Goal: Information Seeking & Learning: Compare options

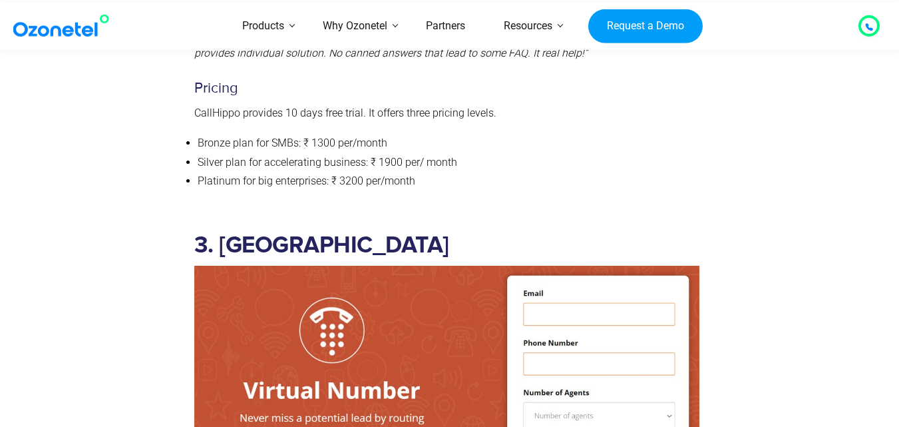
scroll to position [2875, 0]
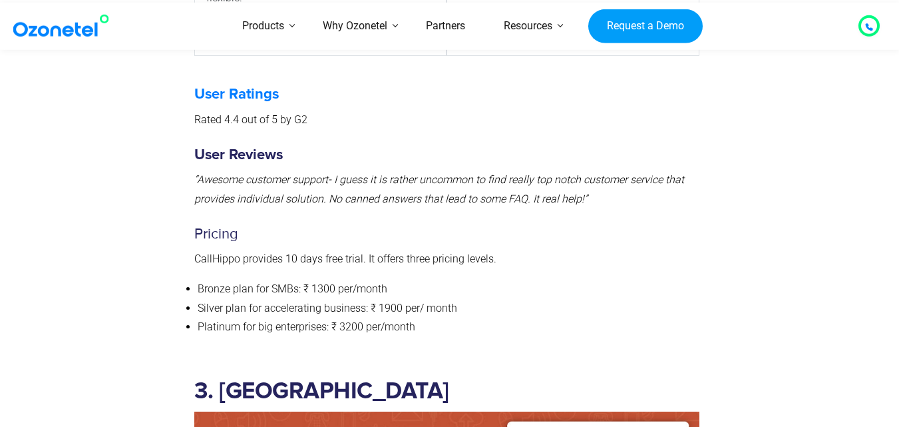
click at [700, 184] on div "User Ratings Rated 4.4 out of 5 by G2 User Reviews “Awesome customer support- I…" at bounding box center [447, 209] width 518 height 292
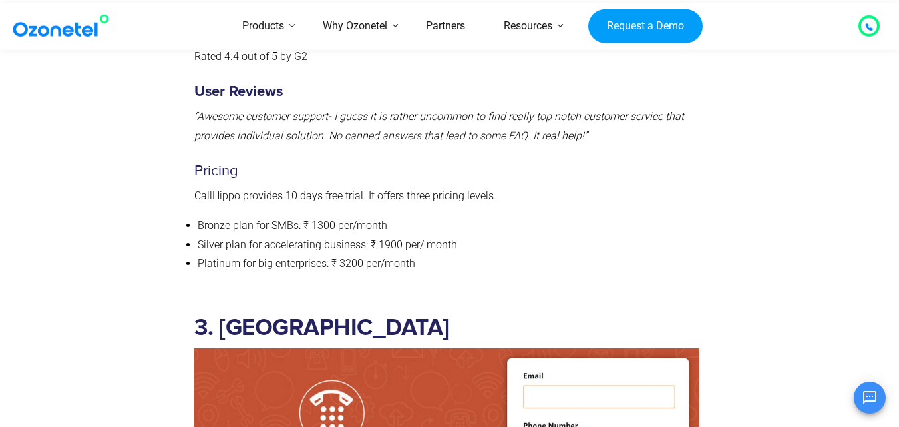
scroll to position [3128, 0]
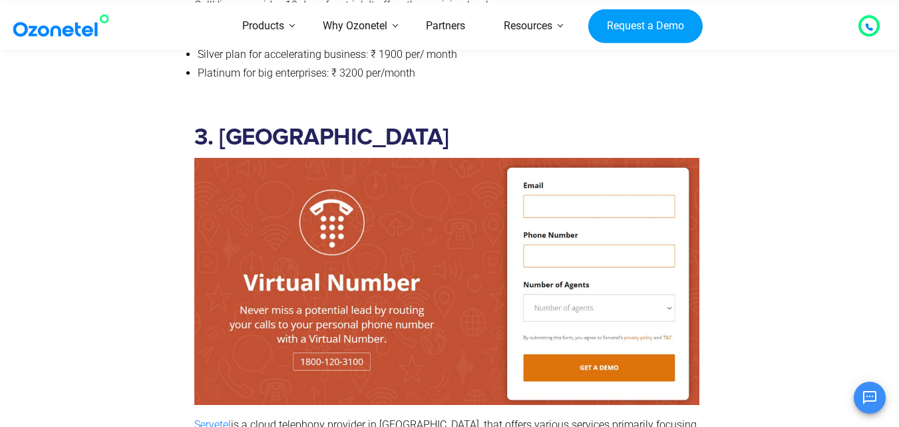
drag, startPoint x: 291, startPoint y: 330, endPoint x: 471, endPoint y: 326, distance: 179.7
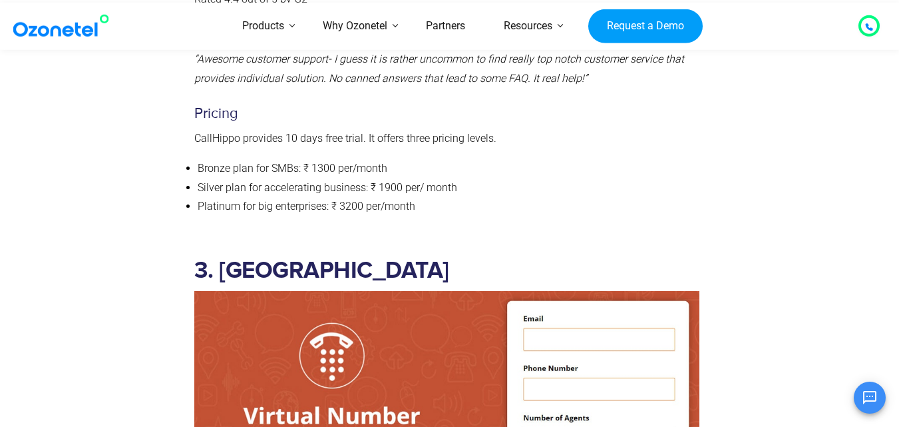
scroll to position [2928, 0]
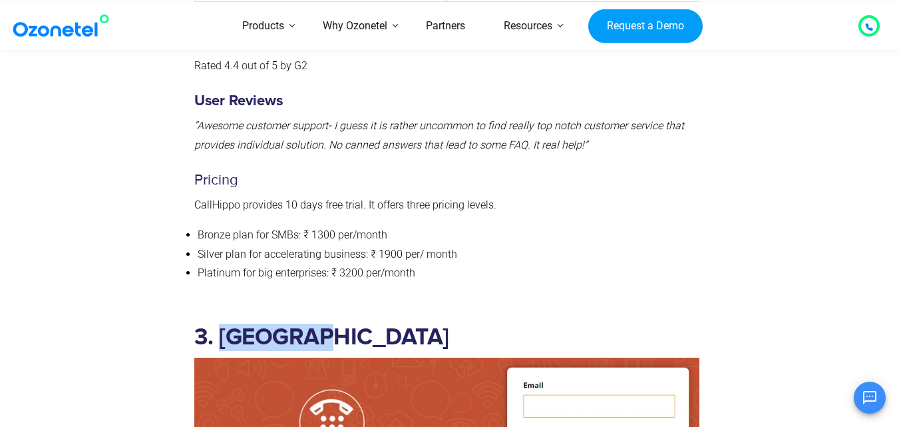
drag, startPoint x: 231, startPoint y: 225, endPoint x: 314, endPoint y: 225, distance: 83.2
click at [314, 323] on h2 "3. [GEOGRAPHIC_DATA]" at bounding box center [446, 336] width 505 height 27
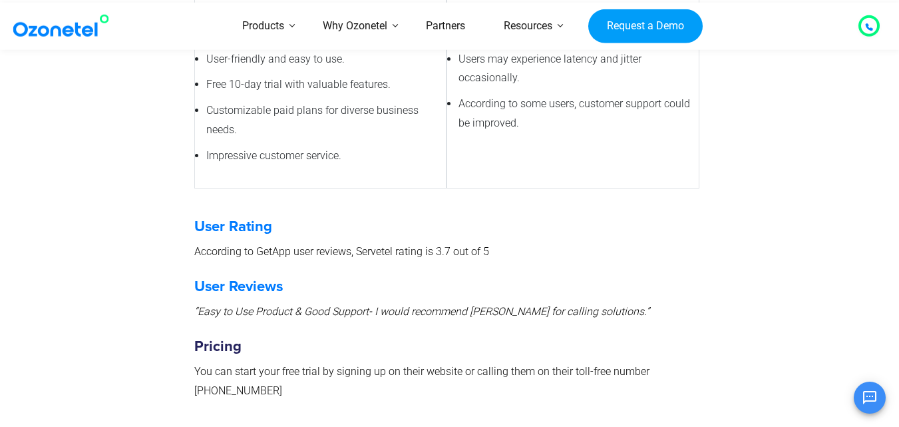
scroll to position [4193, 0]
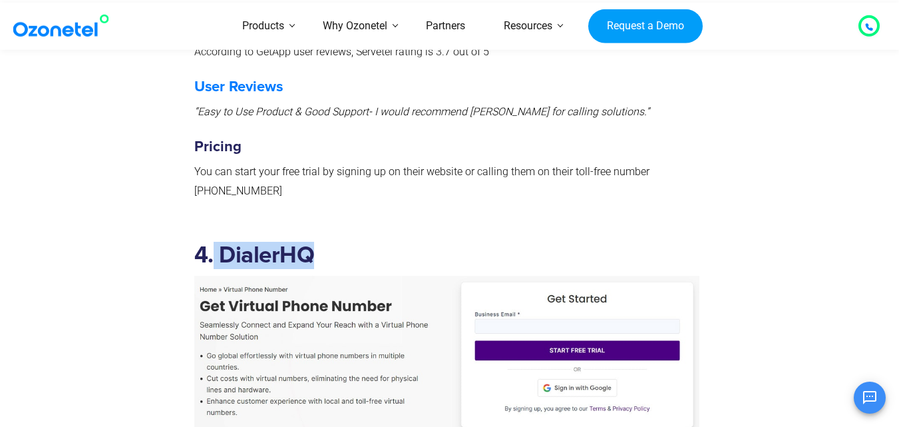
drag, startPoint x: 228, startPoint y: 138, endPoint x: 313, endPoint y: 138, distance: 85.2
click at [313, 242] on h2 "4. DialerHQ" at bounding box center [446, 255] width 505 height 27
click at [222, 242] on h2 "4. DialerHQ" at bounding box center [446, 255] width 505 height 27
copy h2 "DialerHQ"
drag, startPoint x: 219, startPoint y: 141, endPoint x: 345, endPoint y: 142, distance: 125.8
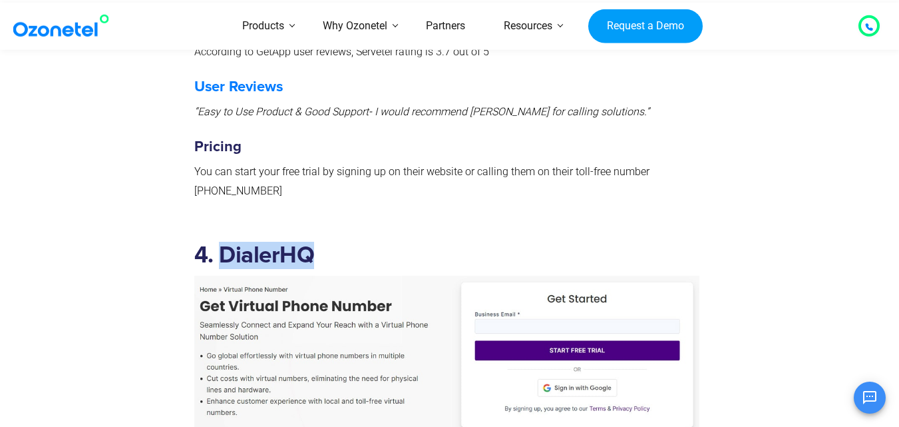
click at [345, 242] on h2 "4. DialerHQ" at bounding box center [446, 255] width 505 height 27
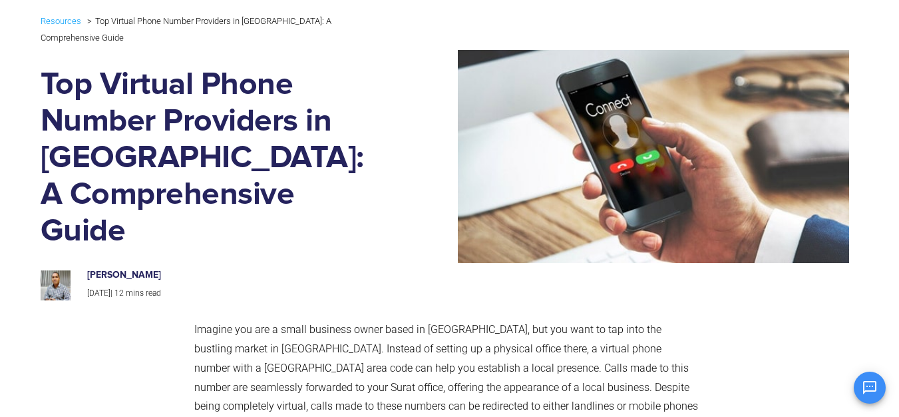
scroll to position [0, 0]
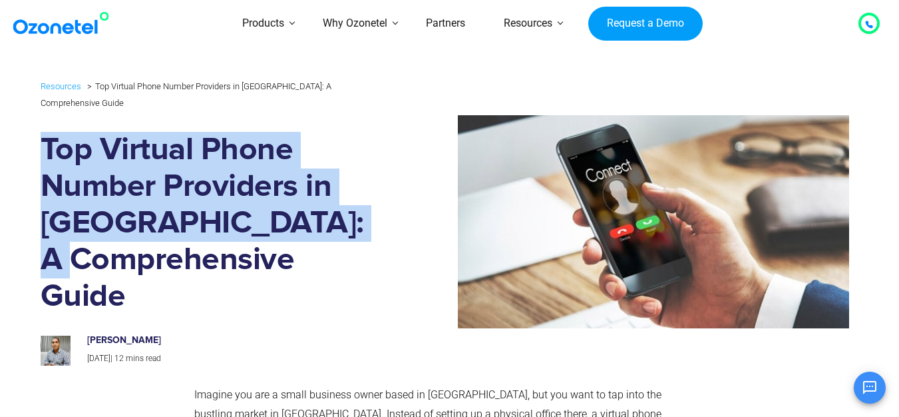
drag, startPoint x: 64, startPoint y: 123, endPoint x: 361, endPoint y: 193, distance: 305.6
click at [361, 193] on div "Resources Top Virtual Phone Number Providers in India: A Comprehensive Guide To…" at bounding box center [450, 221] width 852 height 301
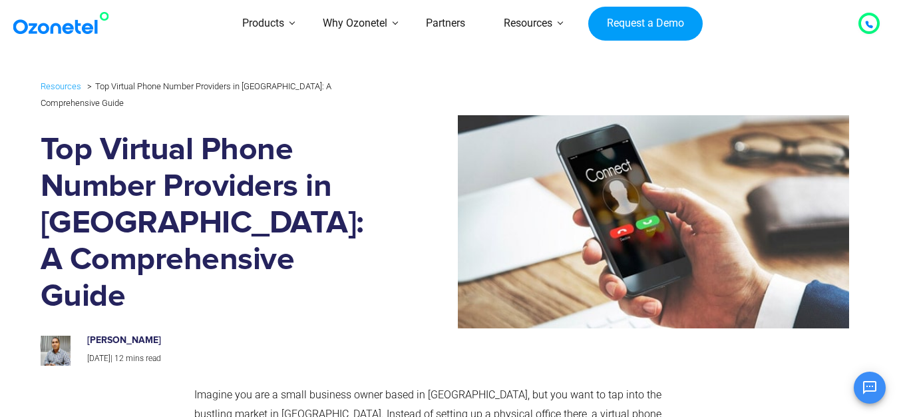
click at [295, 239] on h1 "Top Virtual Phone Number Providers in [GEOGRAPHIC_DATA]: A Comprehensive Guide" at bounding box center [211, 223] width 341 height 183
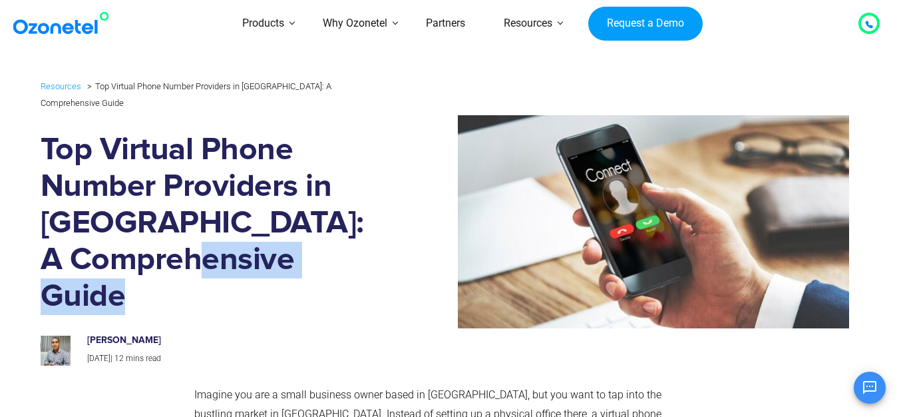
click at [295, 239] on h1 "Top Virtual Phone Number Providers in [GEOGRAPHIC_DATA]: A Comprehensive Guide" at bounding box center [211, 223] width 341 height 183
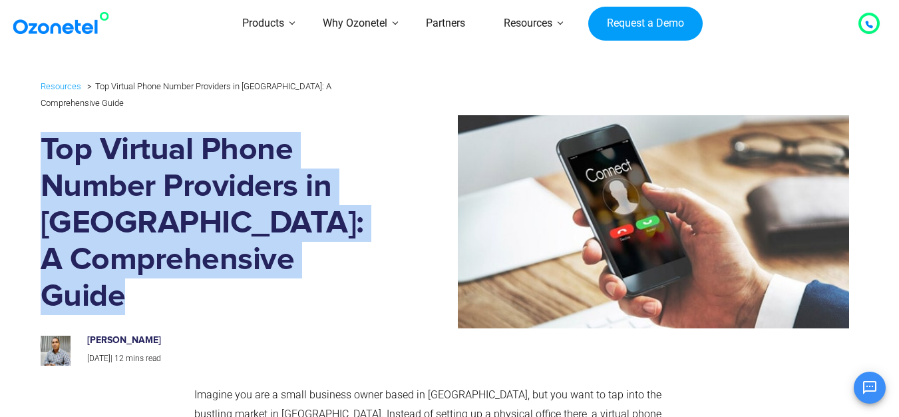
click at [295, 239] on h1 "Top Virtual Phone Number Providers in [GEOGRAPHIC_DATA]: A Comprehensive Guide" at bounding box center [211, 223] width 341 height 183
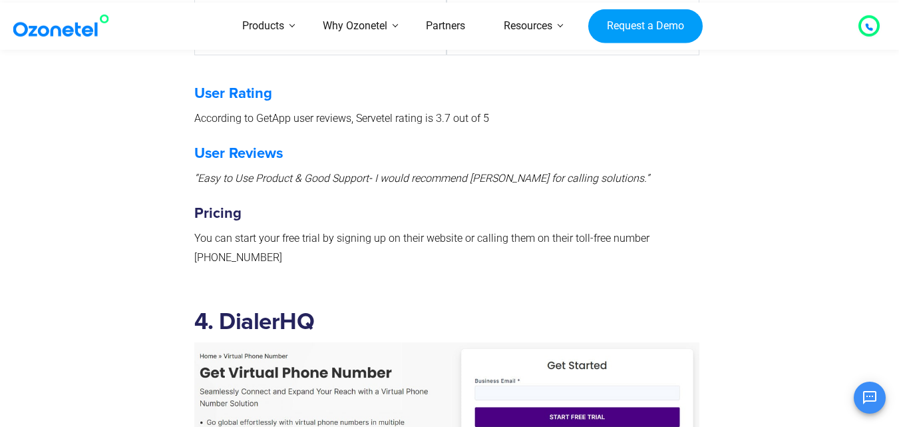
scroll to position [4326, 0]
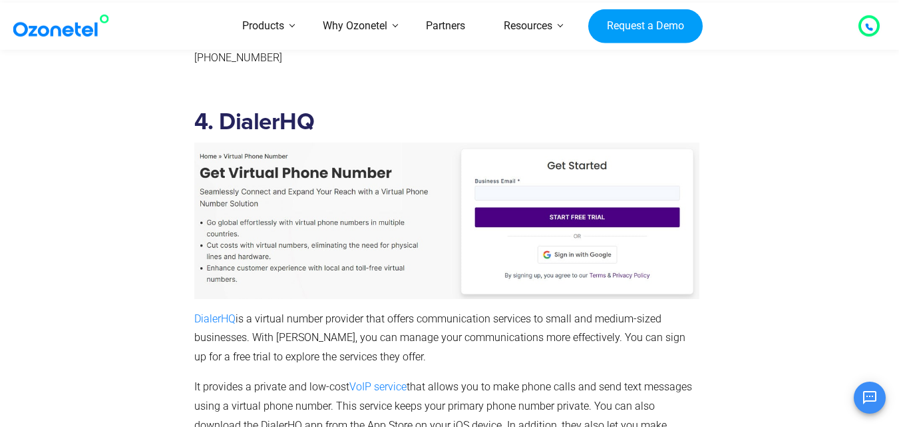
click at [496, 309] on p "DialerHQ is a virtual number provider that offers communication services to sma…" at bounding box center [446, 337] width 505 height 57
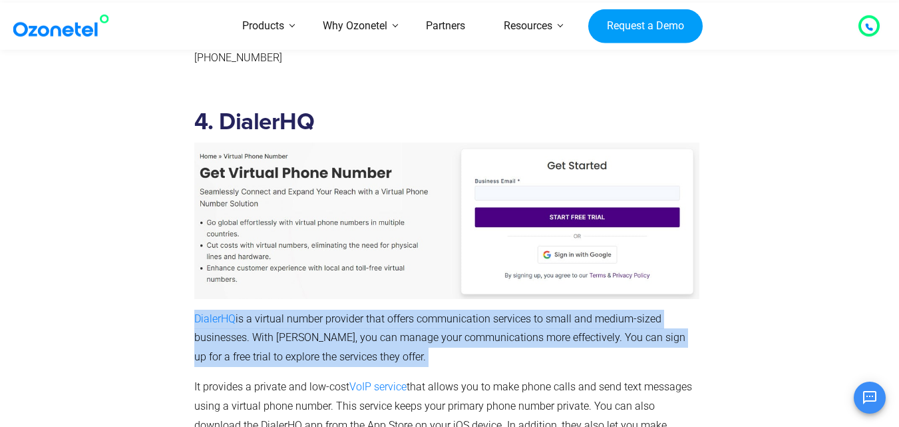
click at [496, 309] on p "DialerHQ is a virtual number provider that offers communication services to sma…" at bounding box center [446, 337] width 505 height 57
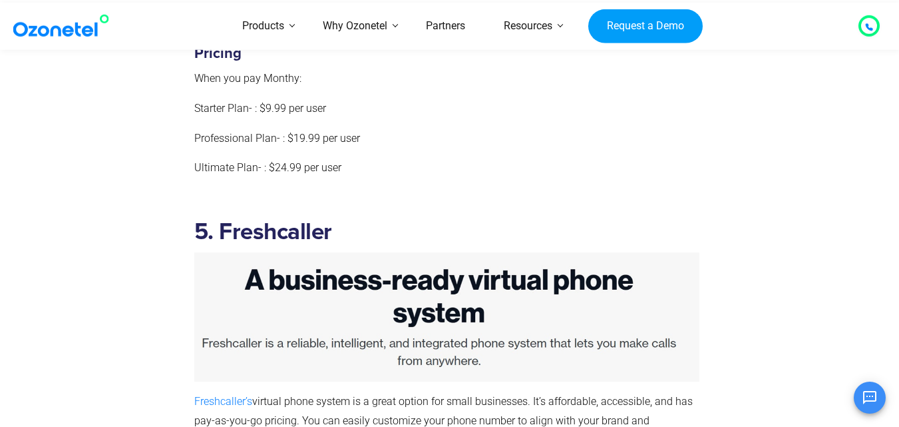
scroll to position [5391, 0]
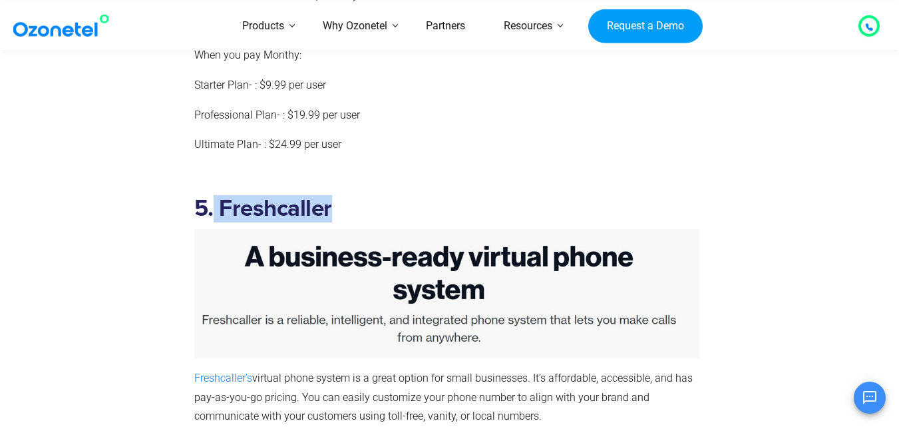
drag, startPoint x: 212, startPoint y: 90, endPoint x: 342, endPoint y: 90, distance: 129.8
click at [342, 195] on h2 "5. Freshcaller" at bounding box center [446, 208] width 505 height 27
click at [310, 369] on p "Freshcaller’s virtual phone system is a great option for small businesses. It’s…" at bounding box center [446, 397] width 505 height 57
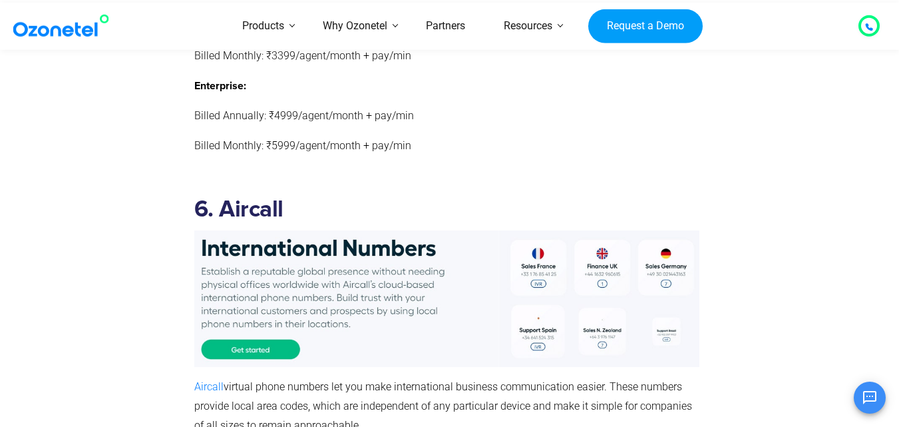
scroll to position [6789, 0]
